Goal: Complete application form: Complete application form

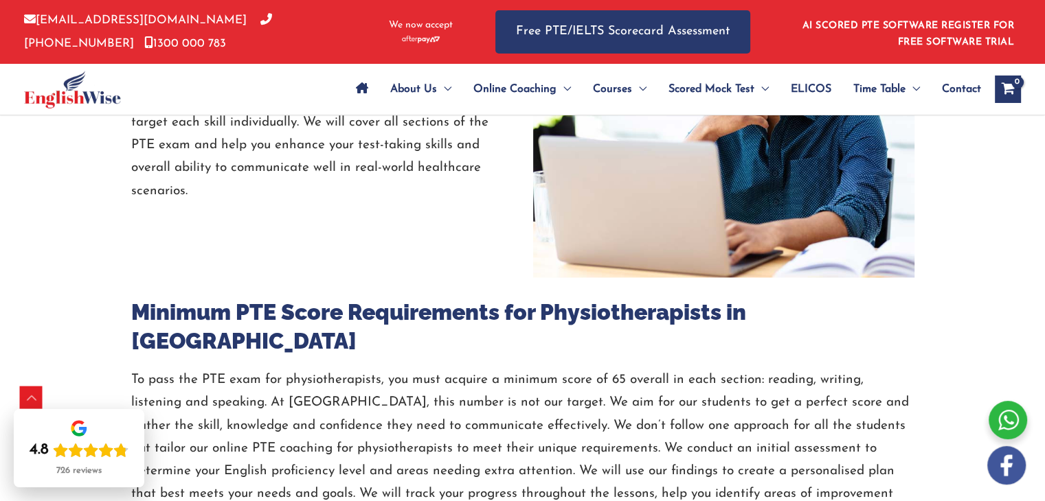
scroll to position [2029, 0]
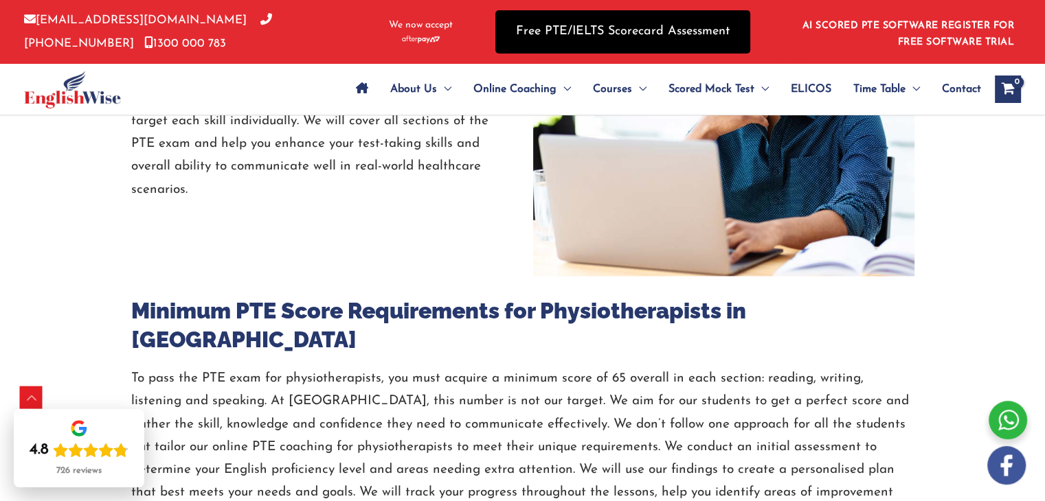
click at [540, 23] on link "Free PTE/IELTS Scorecard Assessment" at bounding box center [622, 31] width 255 height 43
click at [541, 32] on link "Free PTE/IELTS Scorecard Assessment" at bounding box center [622, 31] width 255 height 43
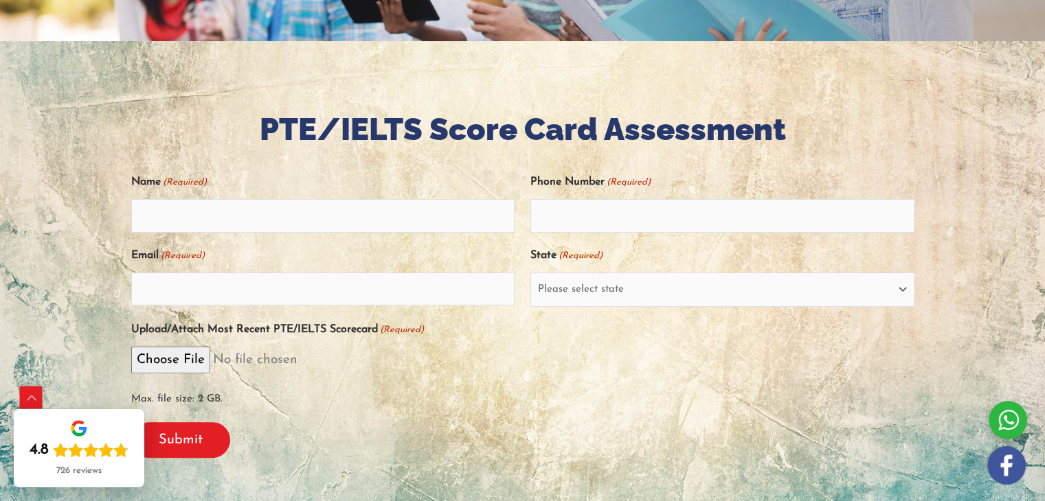
scroll to position [234, 0]
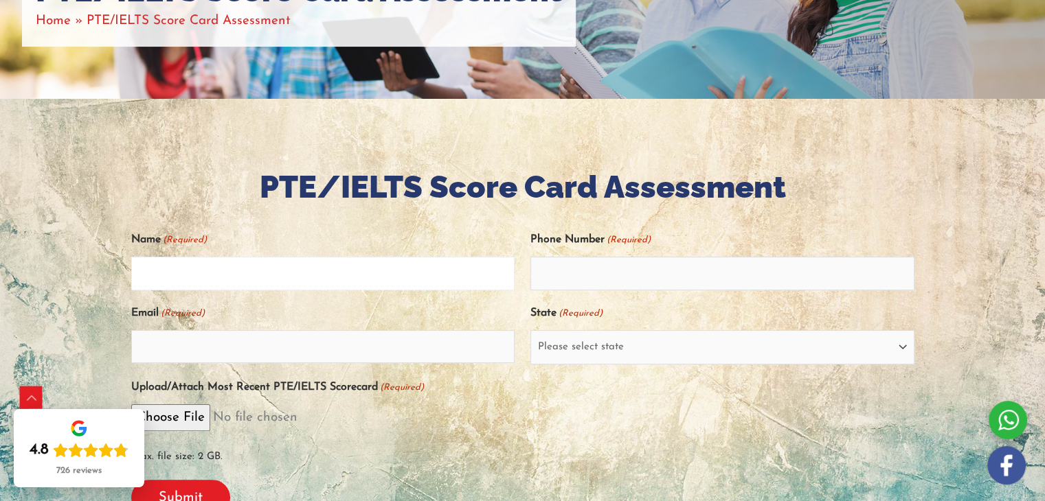
click at [397, 278] on input "Name (Required)" at bounding box center [323, 273] width 384 height 33
type input "[PERSON_NAME]"
type input "09505754191"
type input "[EMAIL_ADDRESS][DOMAIN_NAME]"
click at [580, 350] on select "Please select state [GEOGRAPHIC_DATA] ([GEOGRAPHIC_DATA]) [GEOGRAPHIC_DATA] ([G…" at bounding box center [722, 347] width 384 height 34
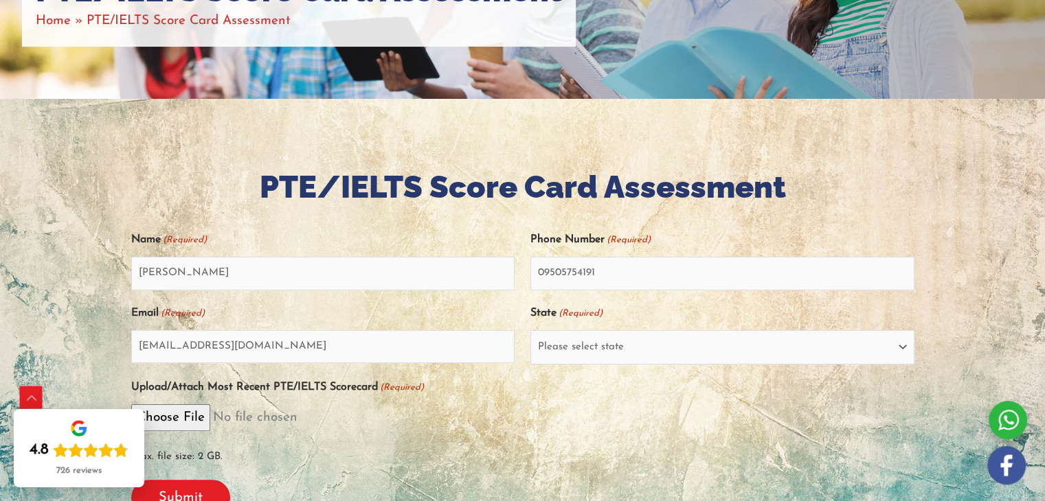
click at [555, 433] on div "Max. file size: 2 GB." at bounding box center [522, 437] width 783 height 65
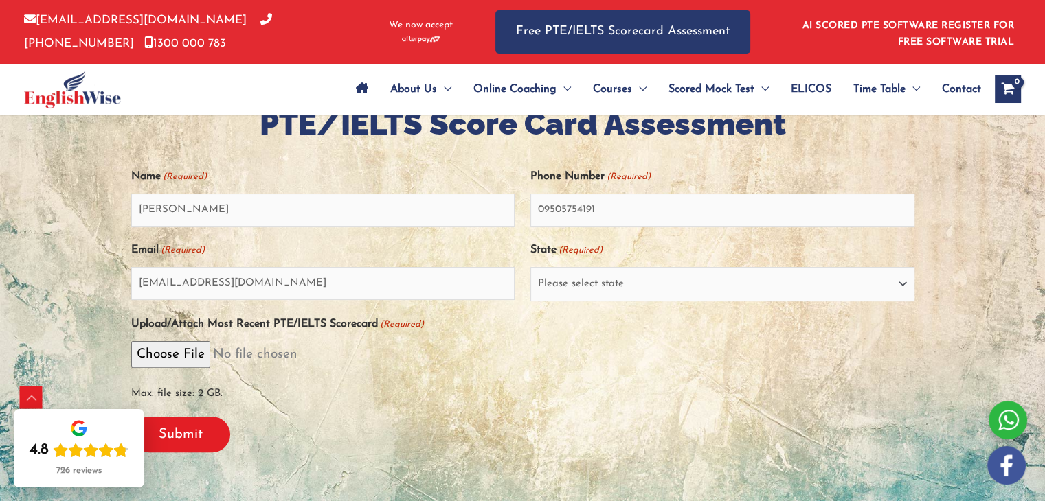
scroll to position [299, 0]
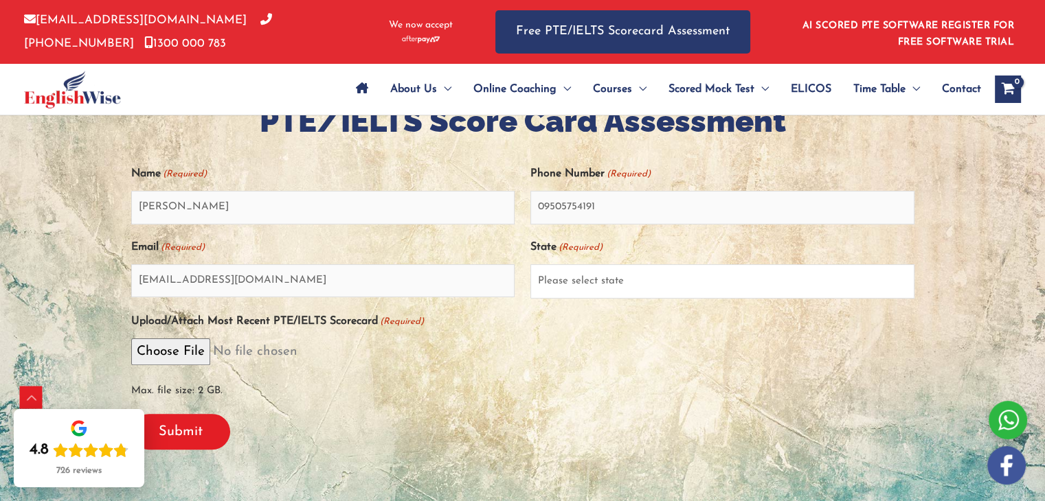
click at [592, 284] on select "Please select state [GEOGRAPHIC_DATA] ([GEOGRAPHIC_DATA]) [GEOGRAPHIC_DATA] ([G…" at bounding box center [722, 281] width 384 height 34
select select "[GEOGRAPHIC_DATA] ([GEOGRAPHIC_DATA])"
click at [530, 264] on select "Please select state [GEOGRAPHIC_DATA] ([GEOGRAPHIC_DATA]) [GEOGRAPHIC_DATA] ([G…" at bounding box center [722, 281] width 384 height 34
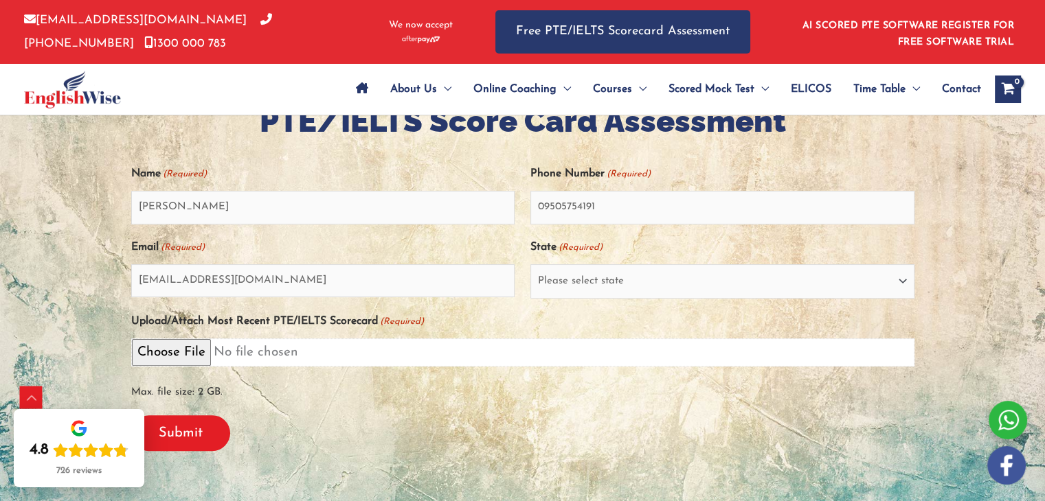
click at [165, 347] on input "Upload/Attach Most Recent PTE/IELTS Scorecard (Required)" at bounding box center [522, 353] width 783 height 28
click at [183, 348] on input "Upload/Attach Most Recent PTE/IELTS Scorecard (Required)" at bounding box center [522, 353] width 783 height 28
type input "C:\fakepath\RANI_BADGAR_515925262 (1).pdf"
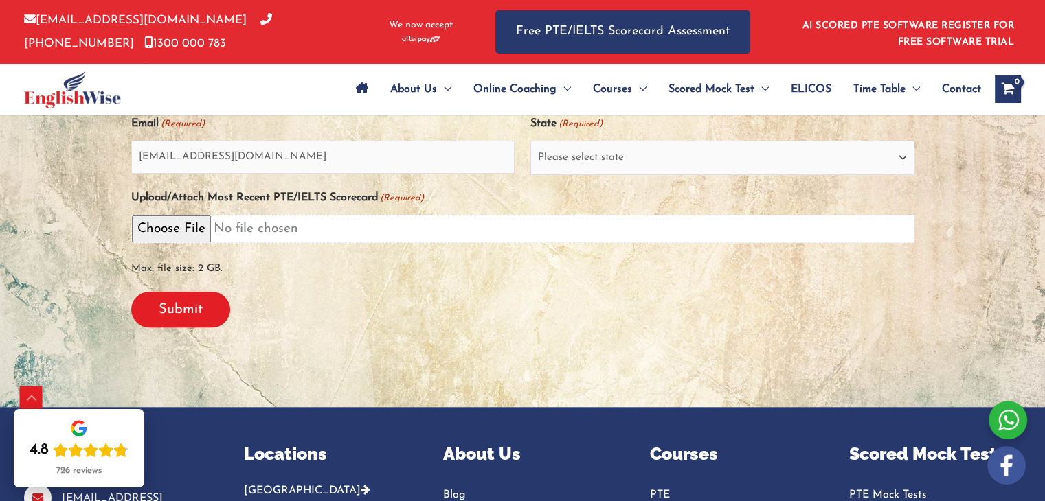
scroll to position [425, 0]
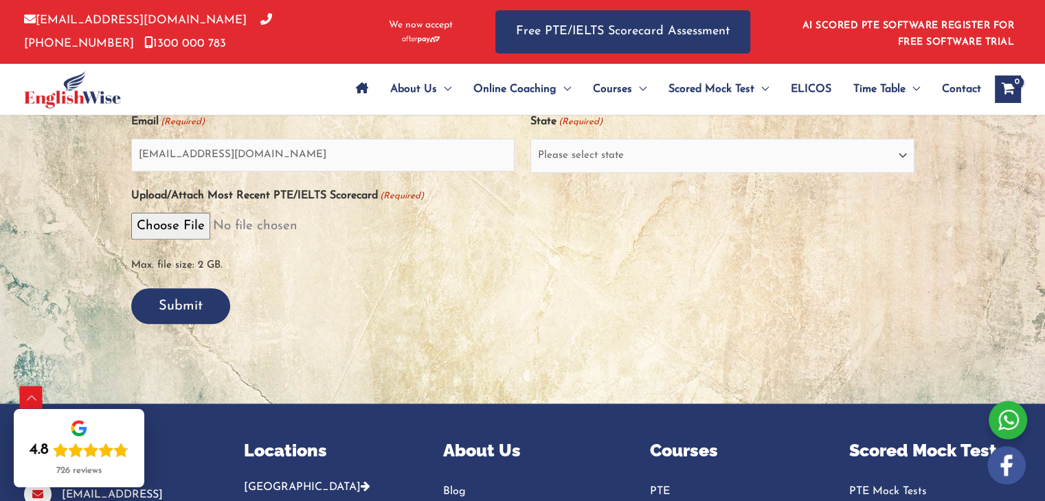
click at [190, 302] on input "Submit" at bounding box center [180, 306] width 99 height 36
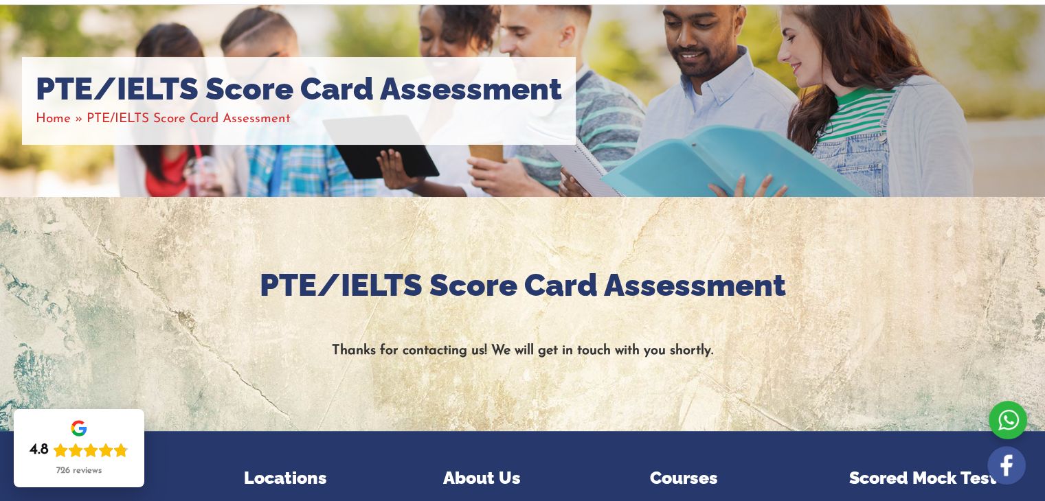
scroll to position [122, 0]
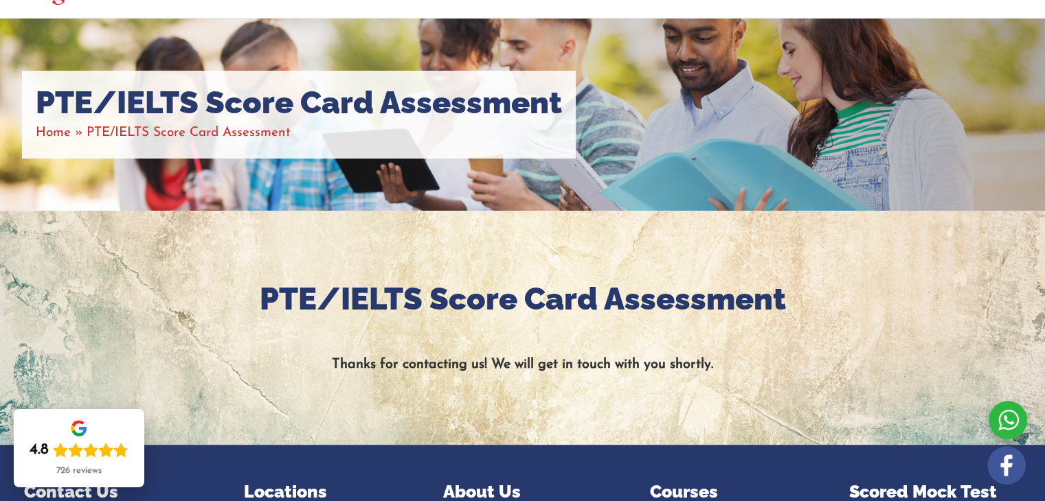
click at [483, 344] on div "Thanks for contacting us! We will get in touch with you shortly." at bounding box center [522, 358] width 783 height 36
click at [581, 387] on div at bounding box center [522, 328] width 1045 height 235
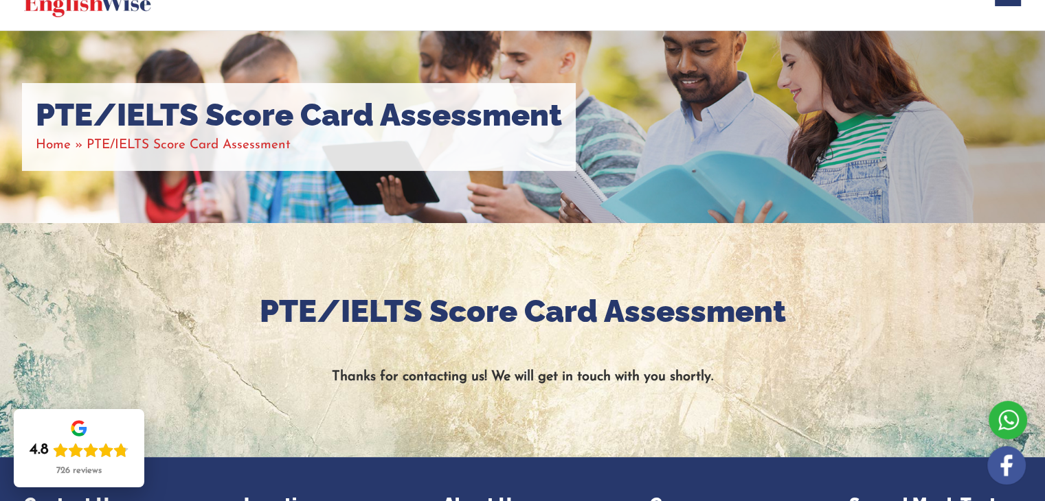
scroll to position [111, 0]
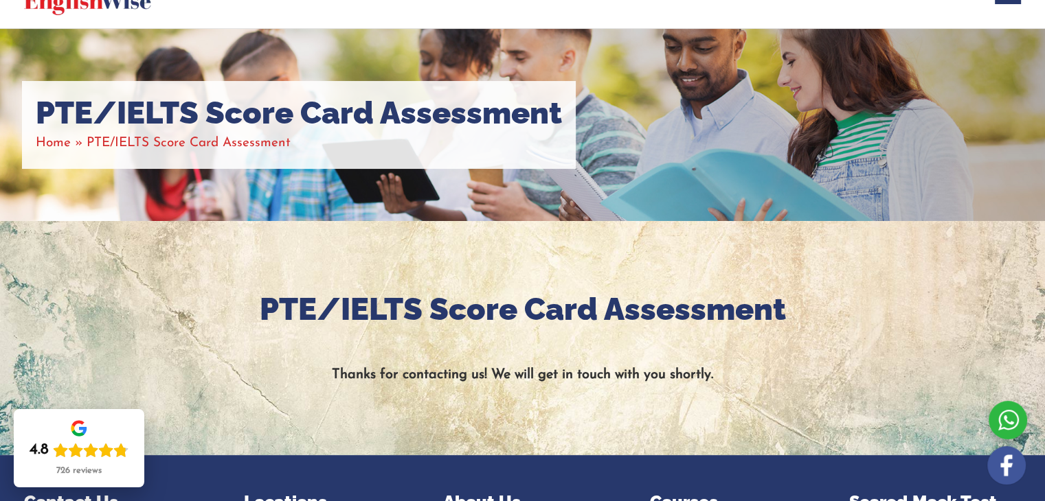
click at [481, 417] on div at bounding box center [522, 338] width 1045 height 235
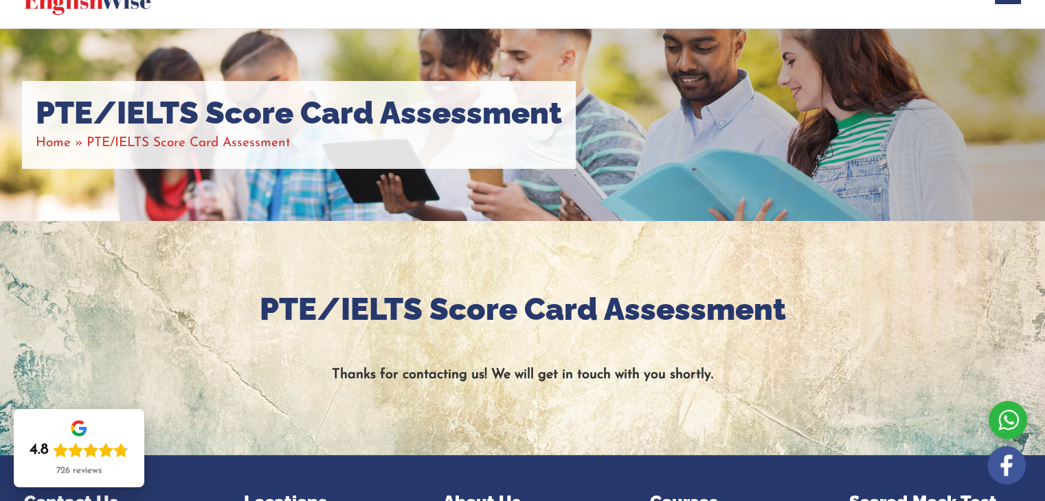
click at [481, 417] on div at bounding box center [522, 338] width 1045 height 235
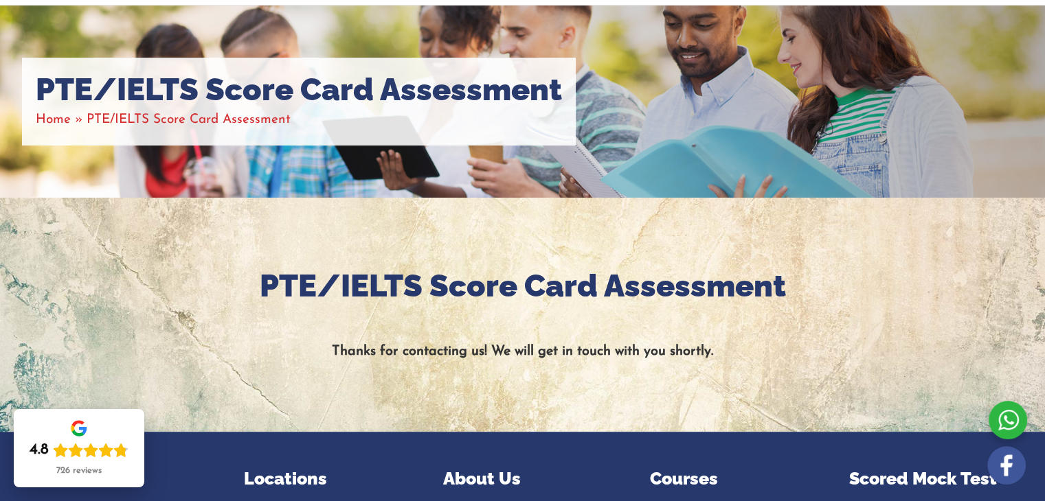
scroll to position [139, 0]
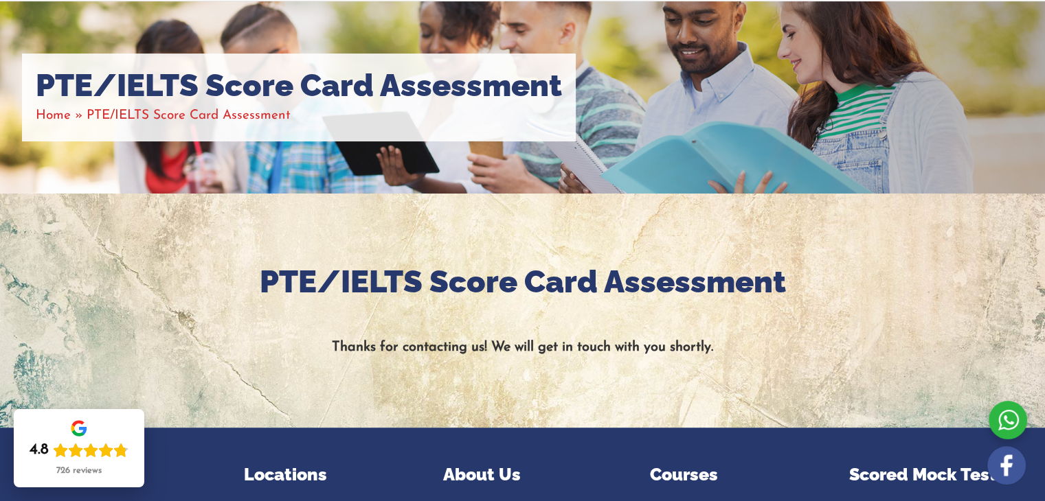
click at [513, 300] on h2 "PTE/IELTS Score Card Assessment" at bounding box center [522, 282] width 783 height 41
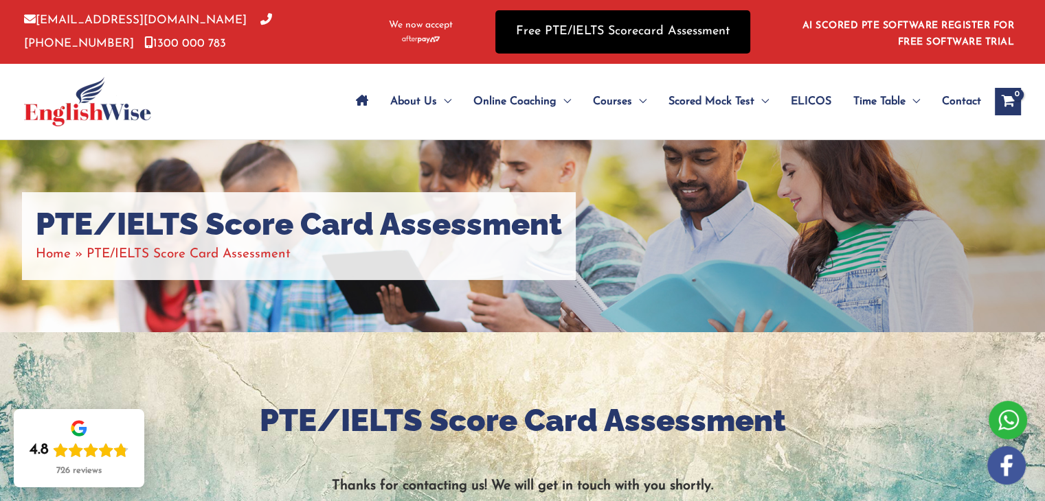
click at [584, 34] on link "Free PTE/IELTS Scorecard Assessment" at bounding box center [622, 31] width 255 height 43
